Goal: Transaction & Acquisition: Obtain resource

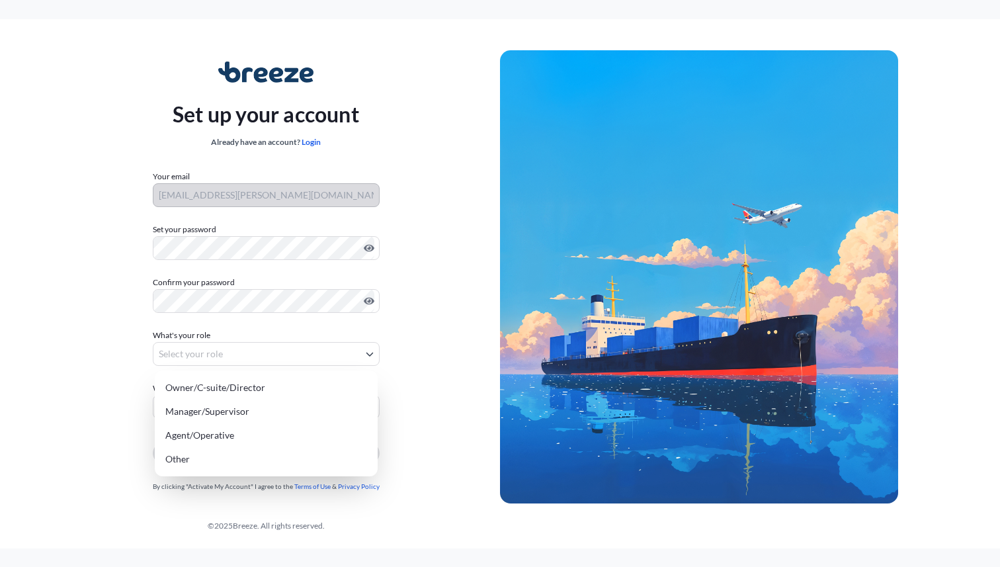
click at [204, 359] on body "Set up your account Already have an account? Login Your email [PERSON_NAME][EMA…" at bounding box center [500, 283] width 1000 height 567
click at [200, 437] on div "Agent/Operative" at bounding box center [266, 435] width 212 height 24
select select "agent/operative"
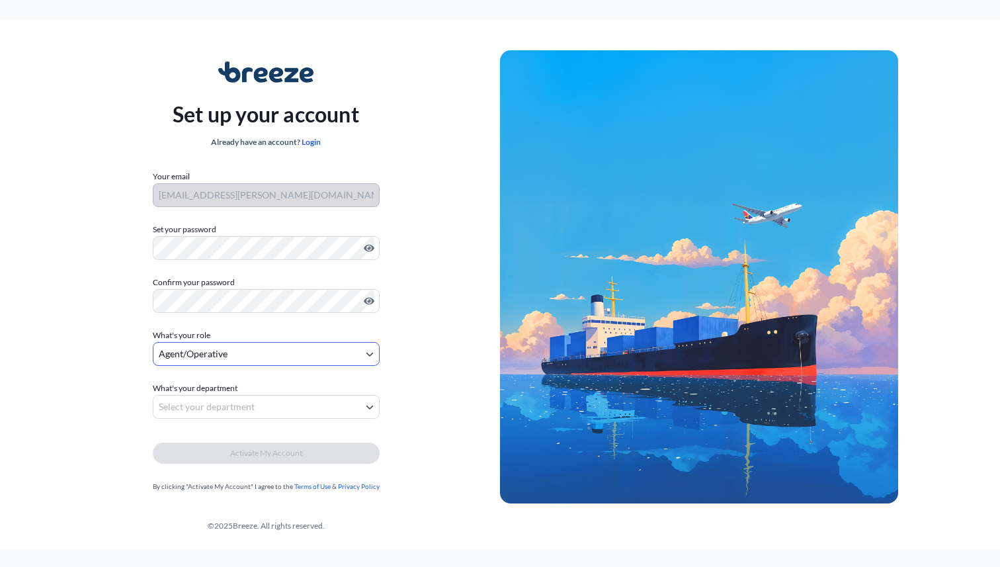
click at [219, 402] on body "Set up your account Already have an account? Login Your email [PERSON_NAME][EMA…" at bounding box center [500, 283] width 1000 height 567
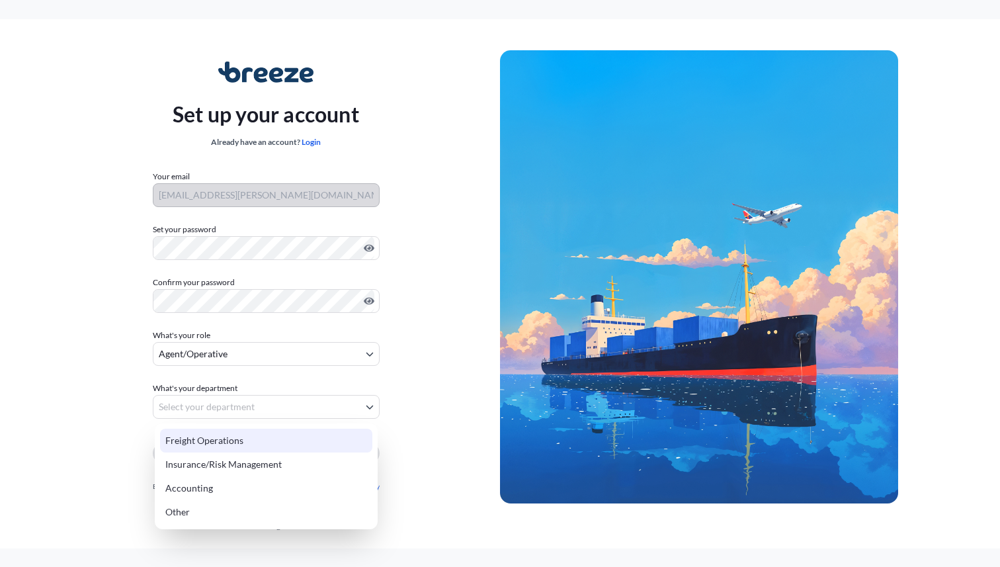
click at [219, 442] on div "Freight Operations" at bounding box center [266, 441] width 212 height 24
select select "freight operations"
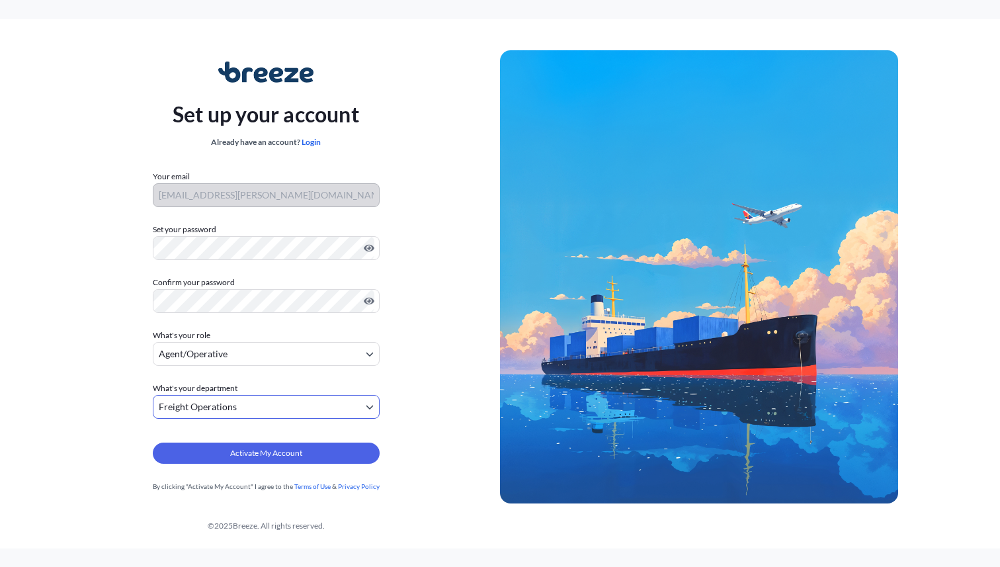
click at [244, 410] on body "Set up your account Already have an account? Login Your email [PERSON_NAME][EMA…" at bounding box center [500, 283] width 1000 height 567
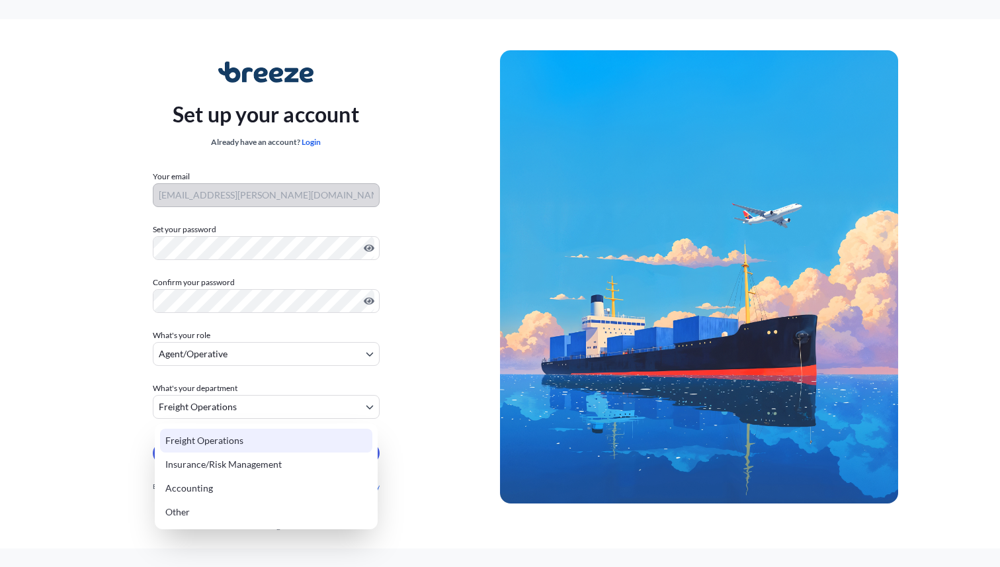
click at [234, 439] on div "Freight Operations" at bounding box center [266, 441] width 212 height 24
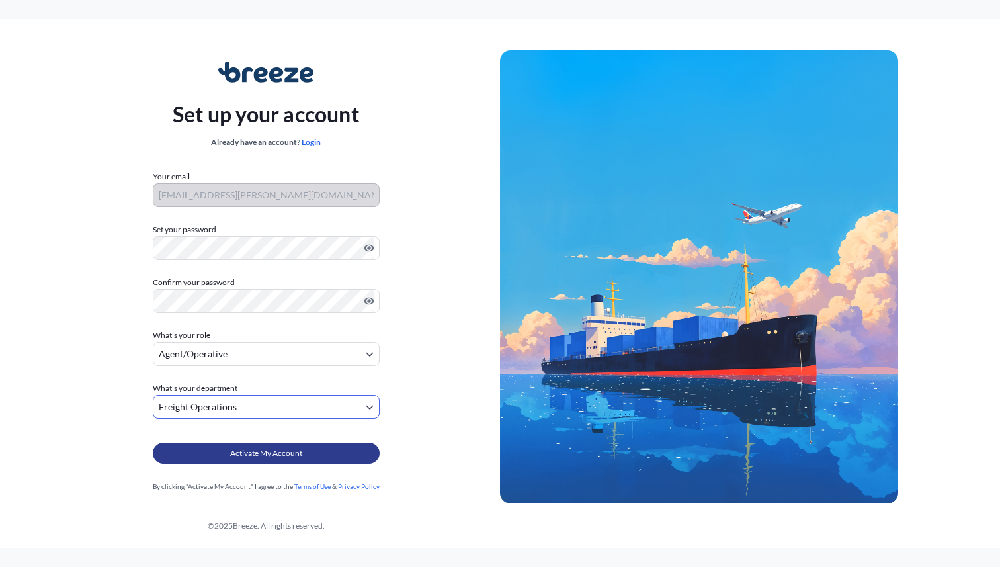
click at [233, 453] on span "Activate My Account" at bounding box center [266, 453] width 72 height 13
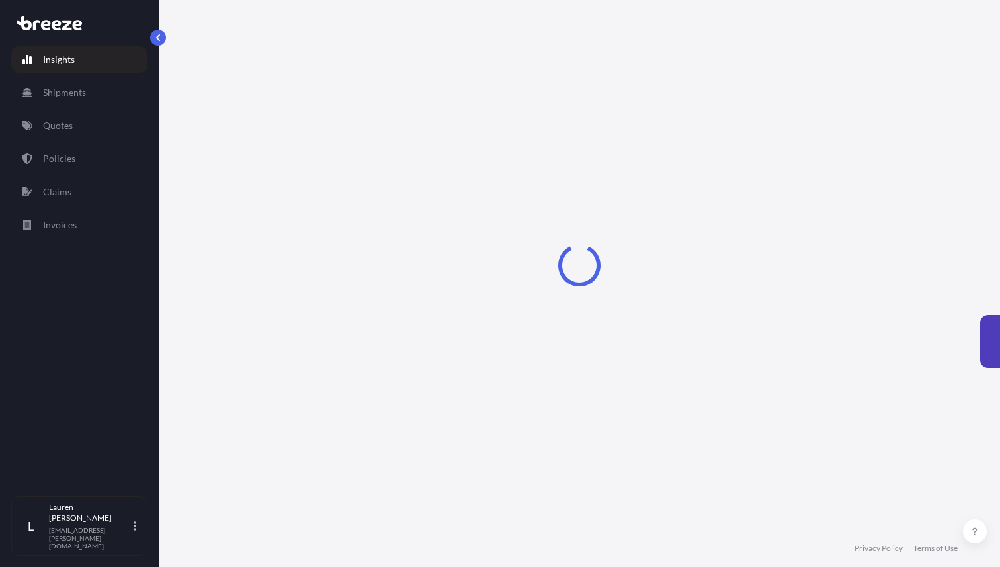
select select "2025"
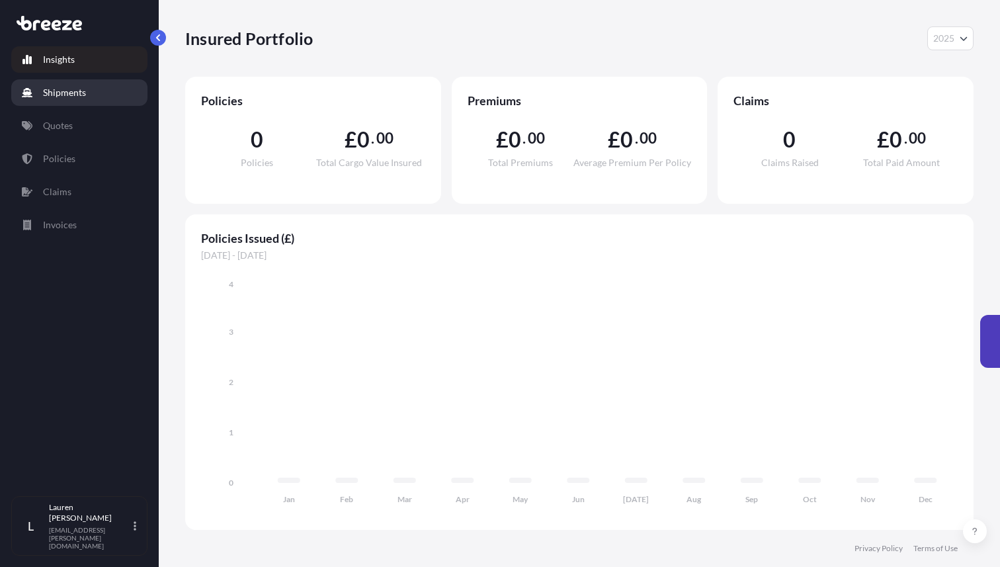
click at [75, 86] on p "Shipments" at bounding box center [64, 92] width 43 height 13
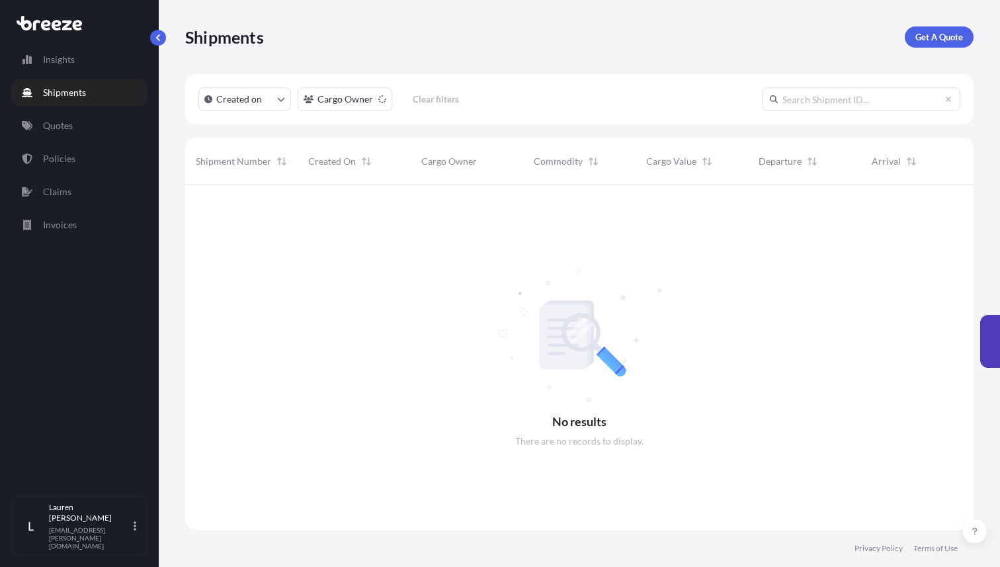
scroll to position [392, 789]
click at [83, 144] on div "Insights Shipments Quotes Policies Claims Invoices" at bounding box center [79, 265] width 136 height 462
click at [88, 130] on link "Quotes" at bounding box center [79, 125] width 136 height 26
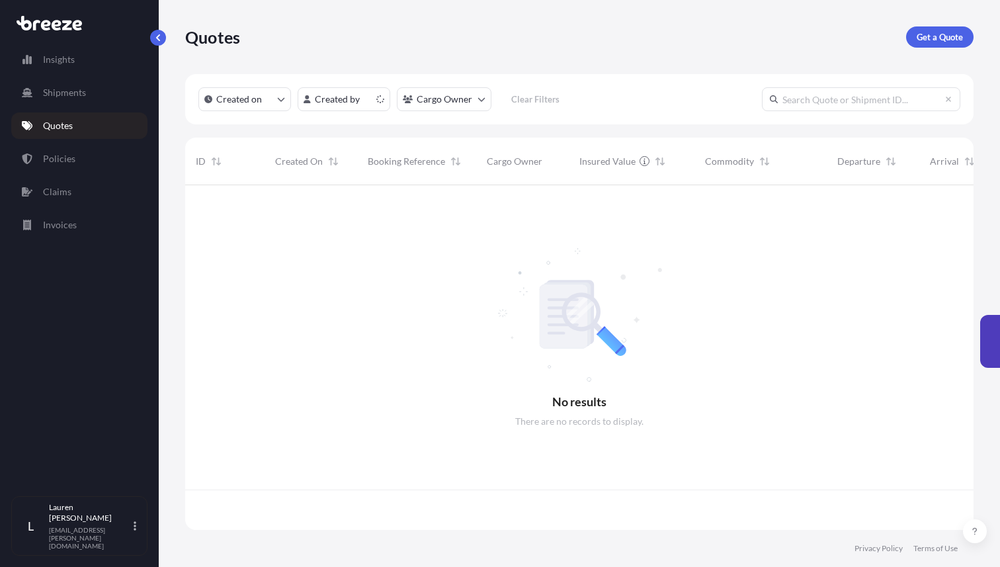
scroll to position [352, 789]
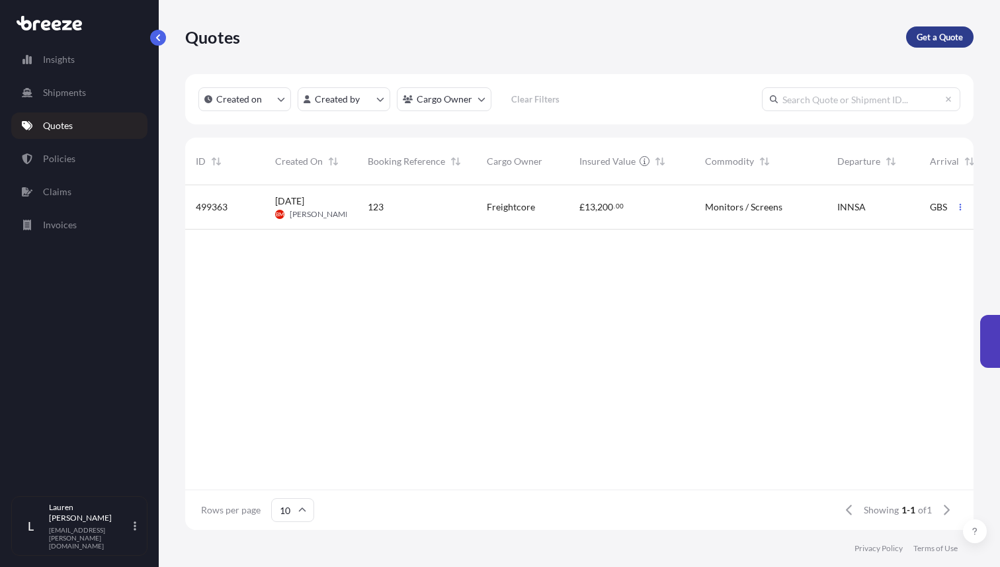
click at [920, 44] on link "Get a Quote" at bounding box center [940, 36] width 67 height 21
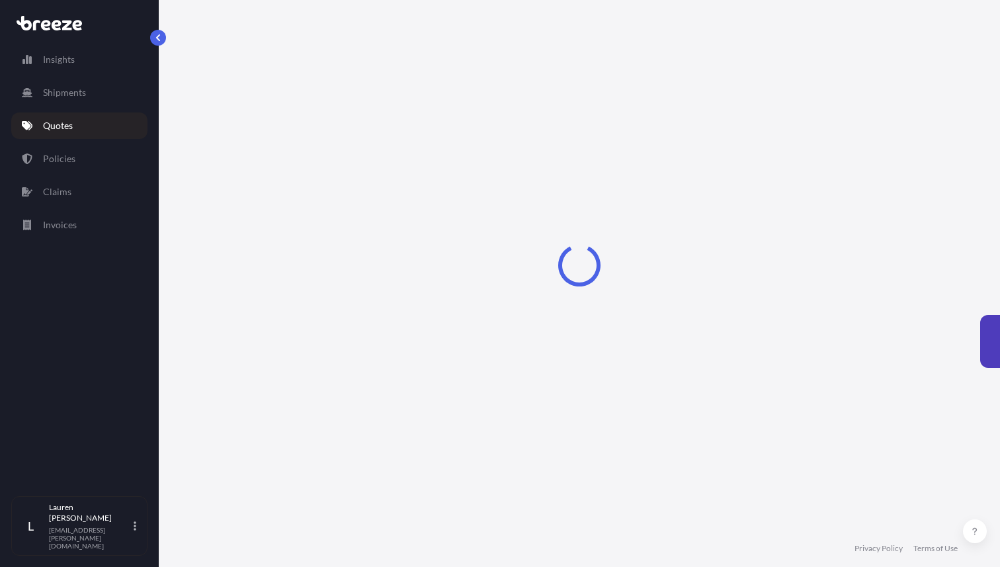
select select "Sea"
select select "1"
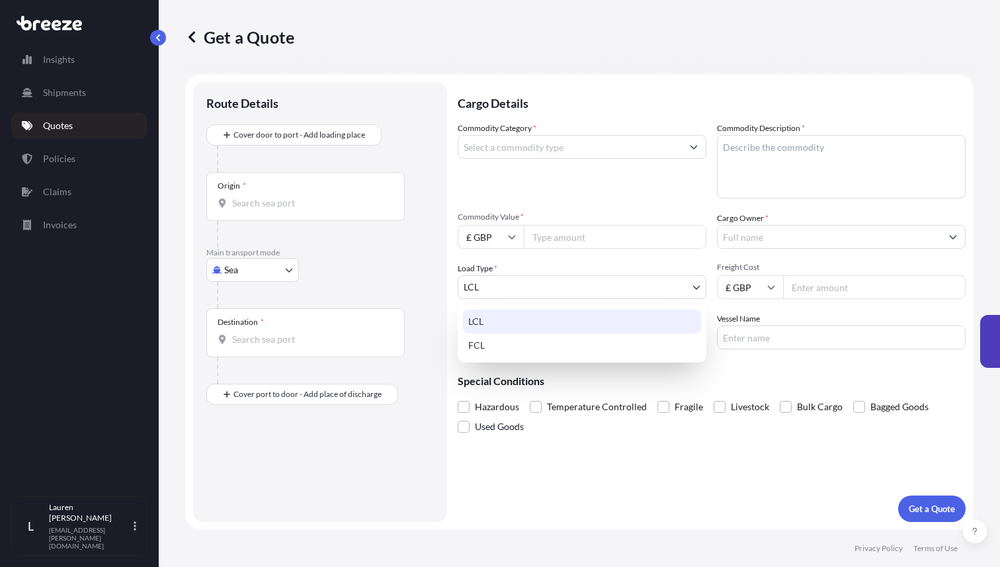
click at [478, 283] on body "Insights Shipments Quotes Policies Claims Invoices L Lauren Miller lauren.mille…" at bounding box center [500, 283] width 1000 height 567
